Goal: Navigation & Orientation: Find specific page/section

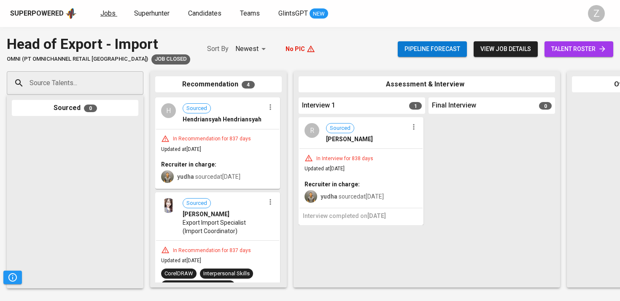
click at [108, 13] on span "Jobs" at bounding box center [107, 13] width 15 height 8
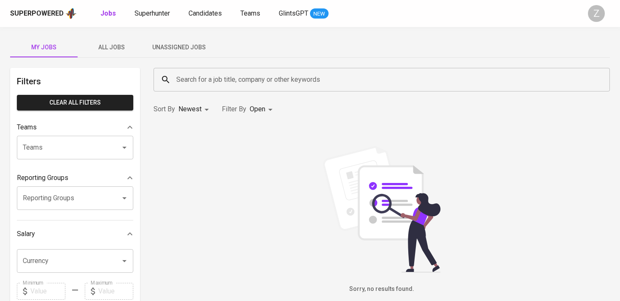
click at [122, 49] on span "All Jobs" at bounding box center [111, 47] width 57 height 11
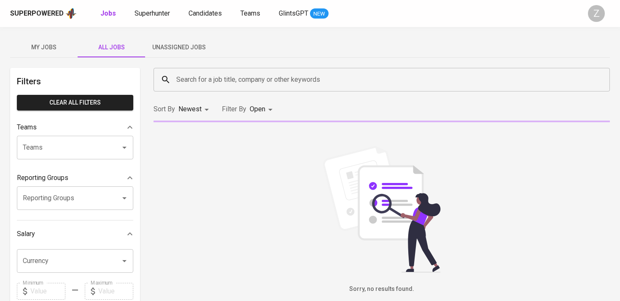
click at [228, 83] on input "Search for a job title, company or other keywords" at bounding box center [383, 80] width 419 height 16
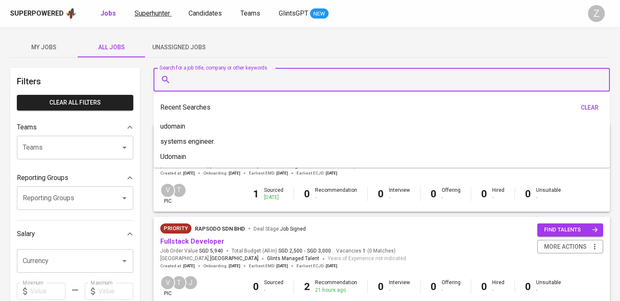
click at [168, 14] on span "Superhunter" at bounding box center [152, 13] width 35 height 8
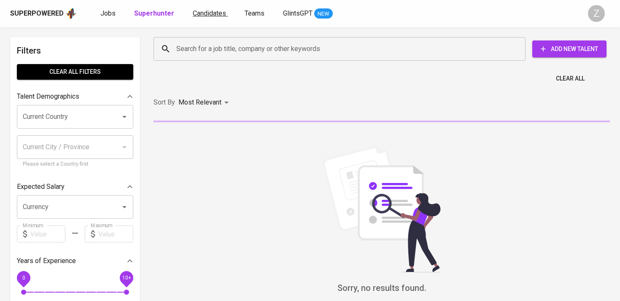
click at [210, 13] on span "Candidates" at bounding box center [209, 13] width 33 height 8
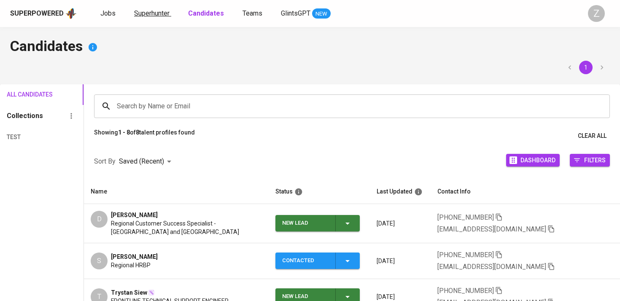
click at [164, 15] on span "Superhunter" at bounding box center [151, 13] width 35 height 8
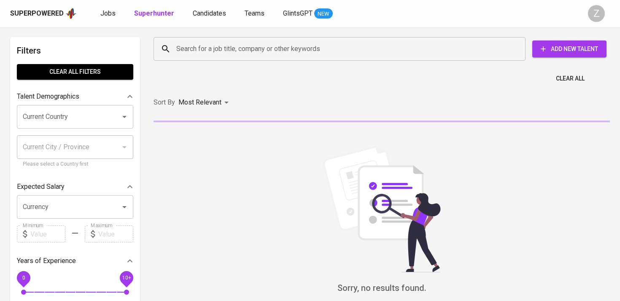
click at [171, 46] on div "Search for a job title, company or other keywords" at bounding box center [339, 49] width 372 height 24
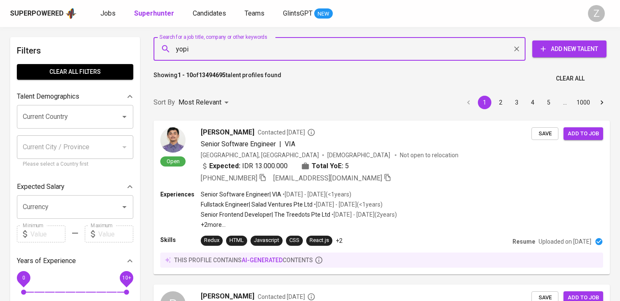
click at [295, 52] on input "yopi" at bounding box center [341, 49] width 335 height 16
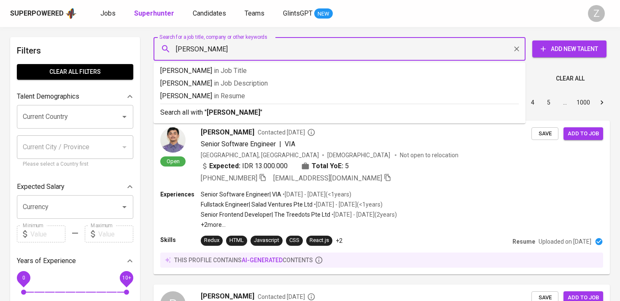
type input "[PERSON_NAME]"
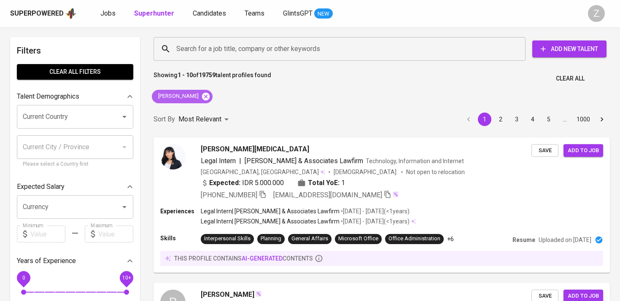
click at [201, 97] on icon at bounding box center [205, 96] width 9 height 9
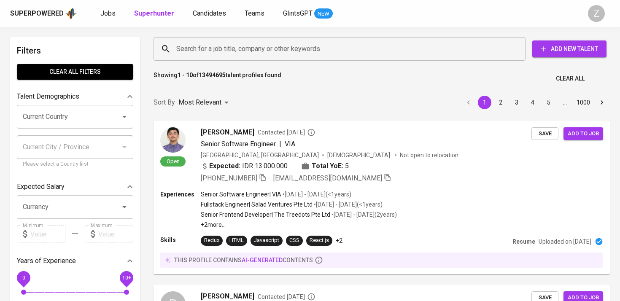
click at [305, 58] on div "Search for a job title, company or other keywords" at bounding box center [339, 49] width 372 height 24
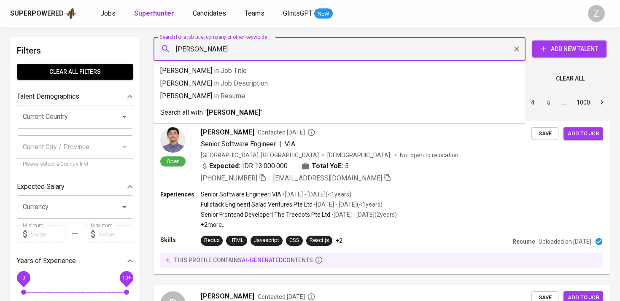
type input "[PERSON_NAME]"
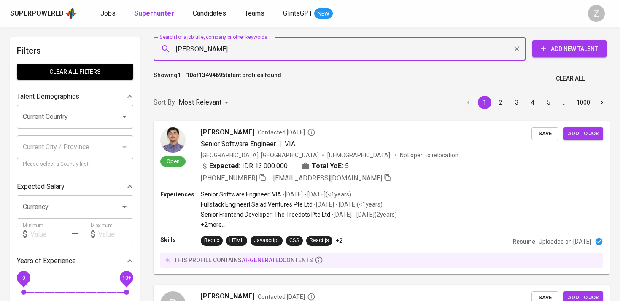
click at [279, 52] on input "[PERSON_NAME]" at bounding box center [341, 49] width 335 height 16
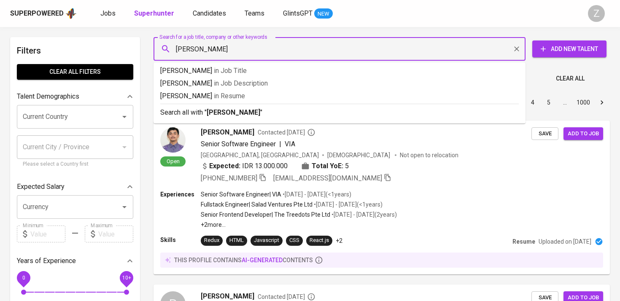
click at [279, 52] on input "[PERSON_NAME]" at bounding box center [341, 49] width 335 height 16
